Goal: Book appointment/travel/reservation

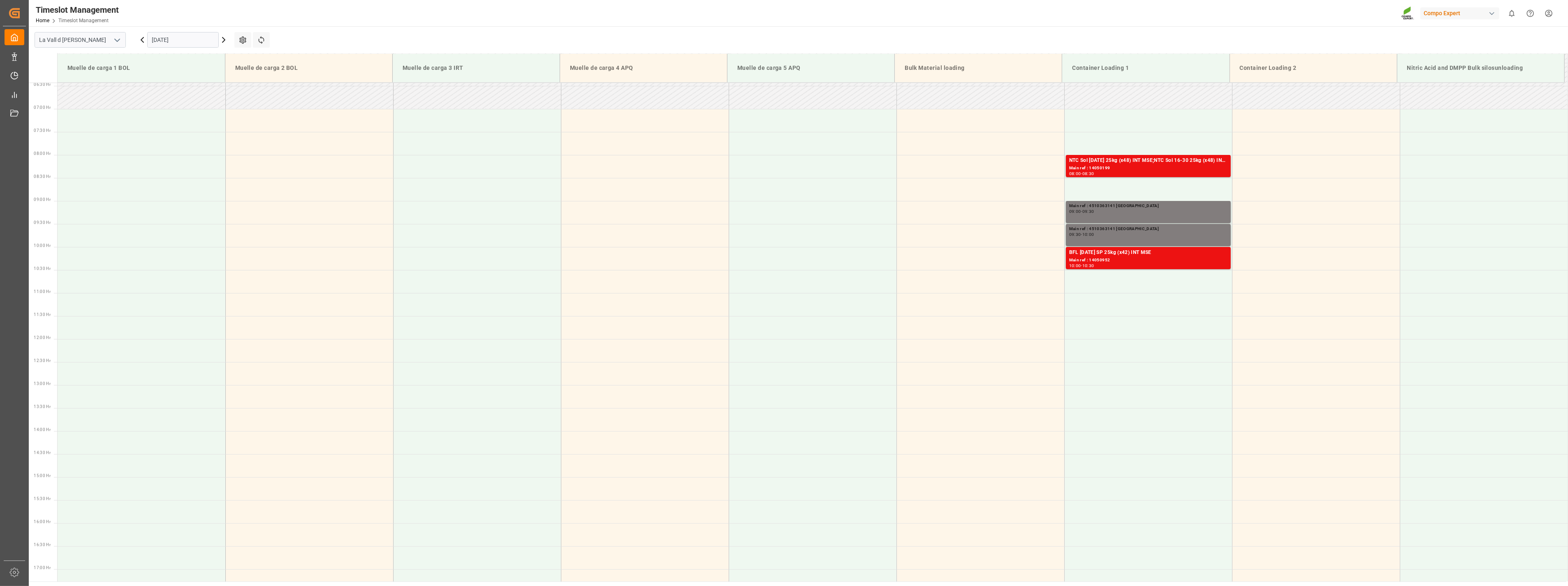
scroll to position [180, 0]
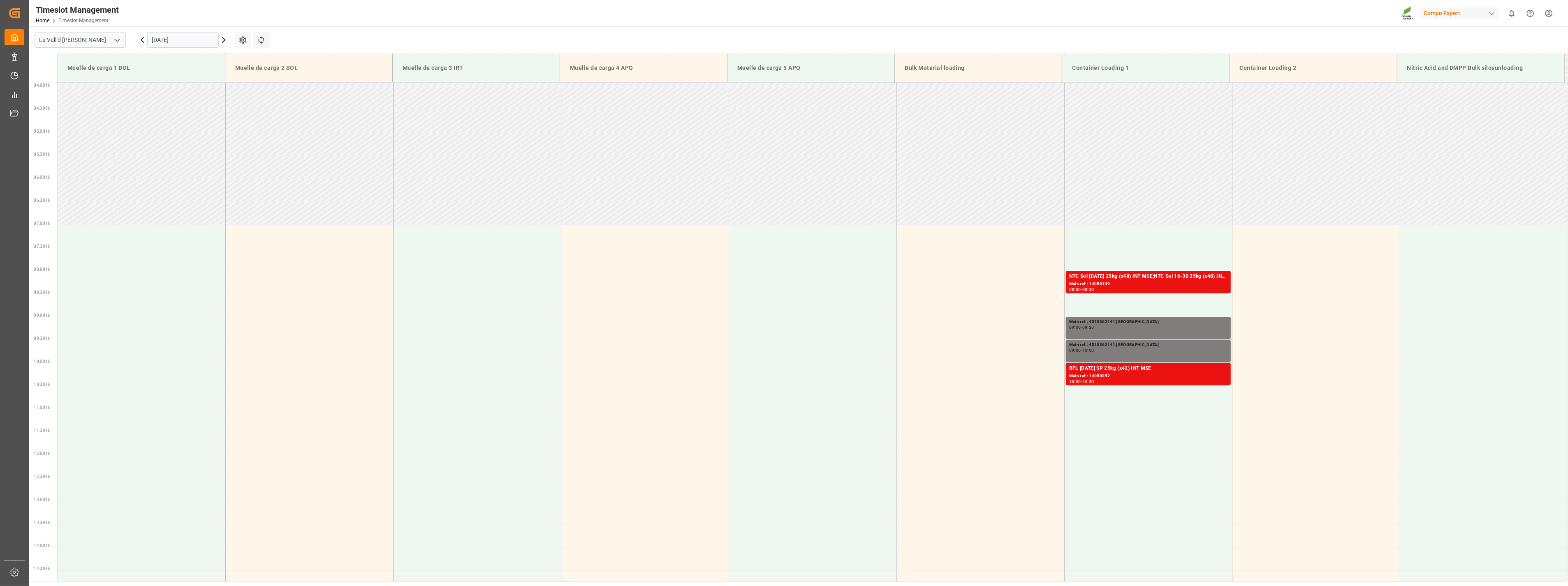
click at [202, 40] on input "[DATE]" at bounding box center [183, 39] width 71 height 16
click at [158, 138] on span "22" at bounding box center [157, 137] width 5 height 5
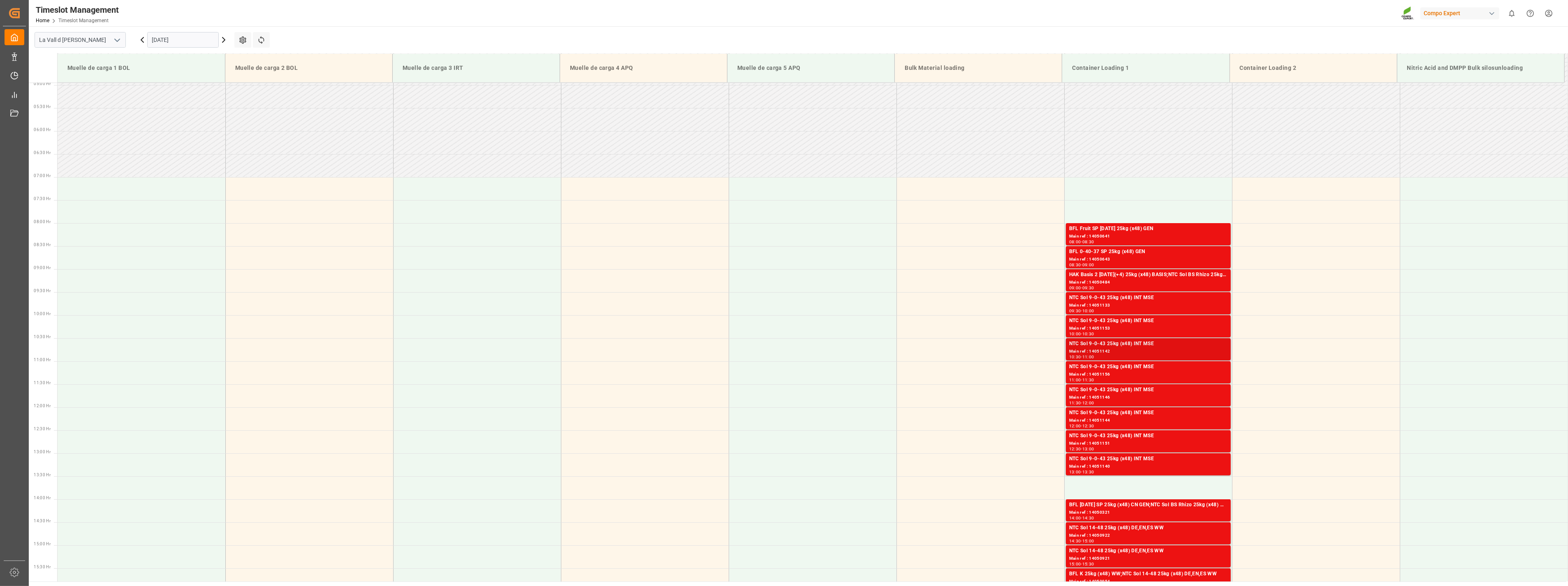
scroll to position [273, 0]
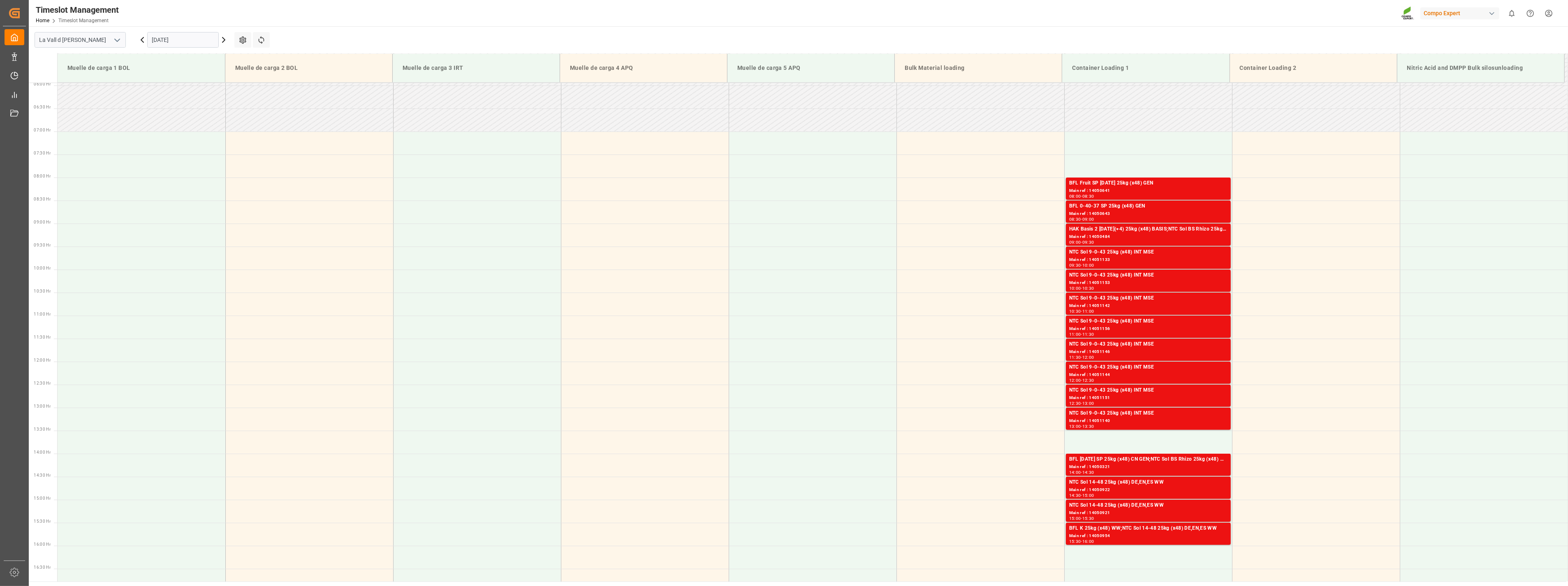
click at [224, 38] on icon at bounding box center [223, 39] width 3 height 5
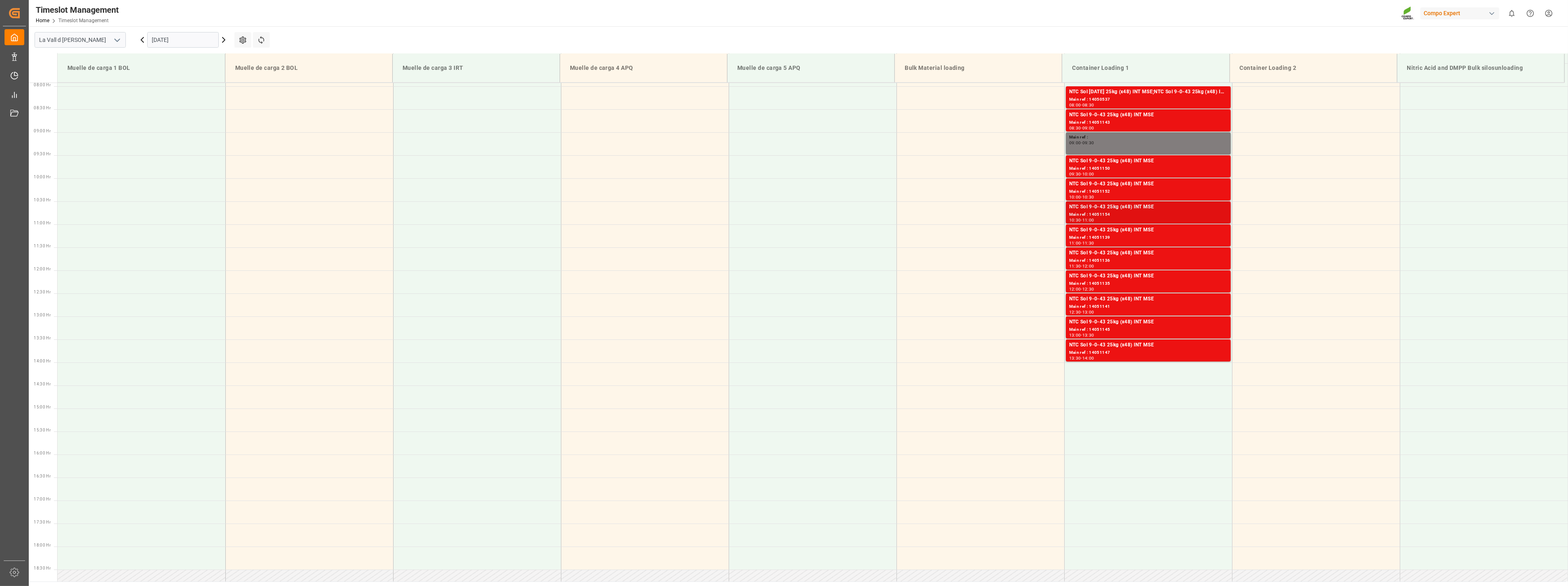
scroll to position [228, 0]
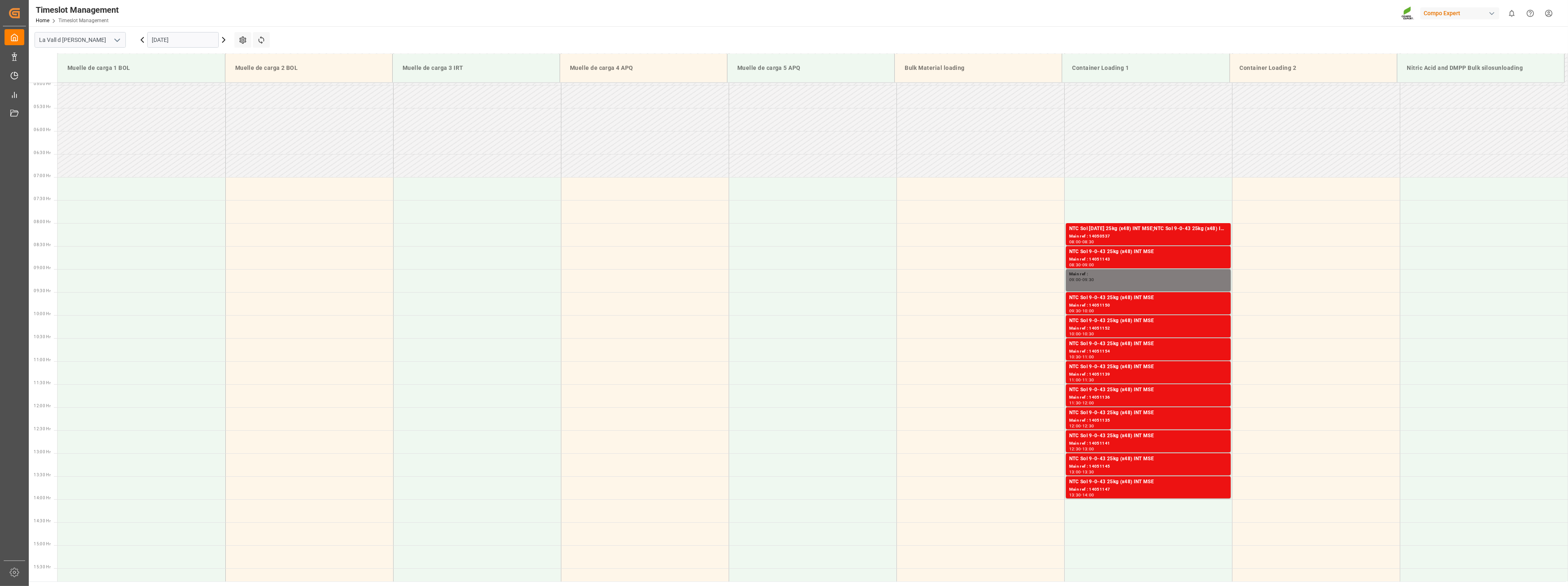
click at [199, 37] on input "[DATE]" at bounding box center [183, 39] width 71 height 16
click at [186, 138] on div "24" at bounding box center [189, 138] width 10 height 10
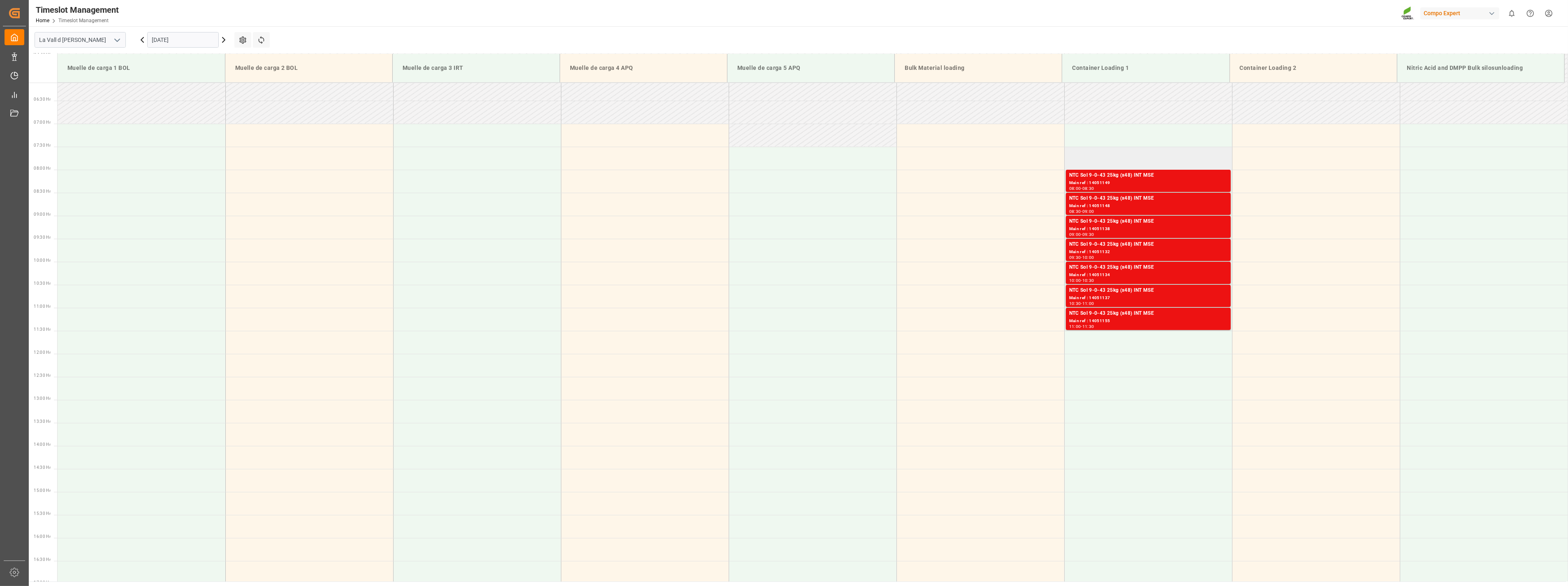
scroll to position [136, 0]
